Goal: Information Seeking & Learning: Learn about a topic

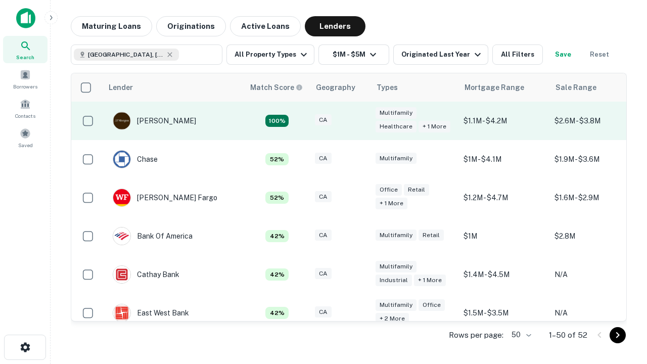
click at [359, 121] on div "CA" at bounding box center [340, 121] width 51 height 14
